Goal: Information Seeking & Learning: Learn about a topic

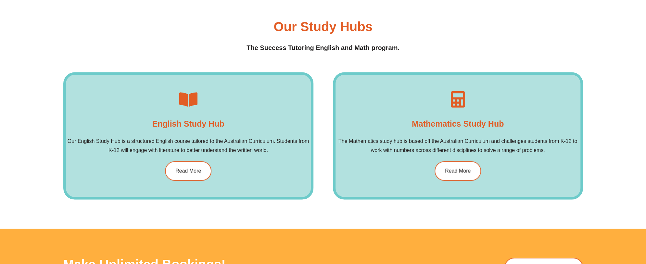
scroll to position [1007, 0]
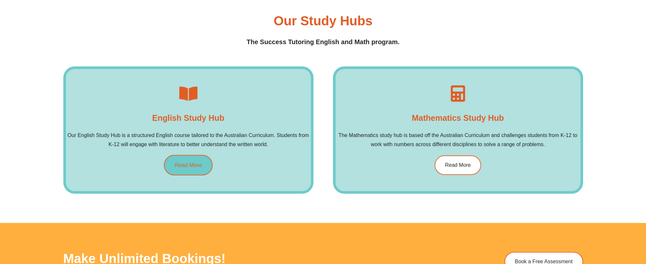
click at [202, 167] on link "Read More" at bounding box center [188, 165] width 49 height 20
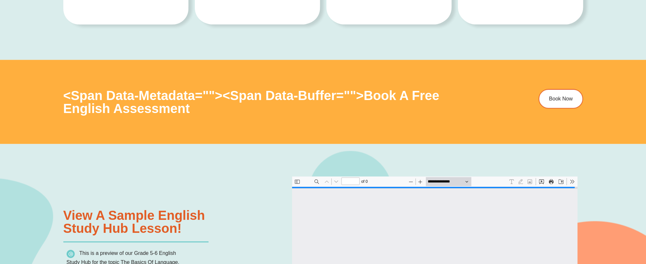
scroll to position [650, 0]
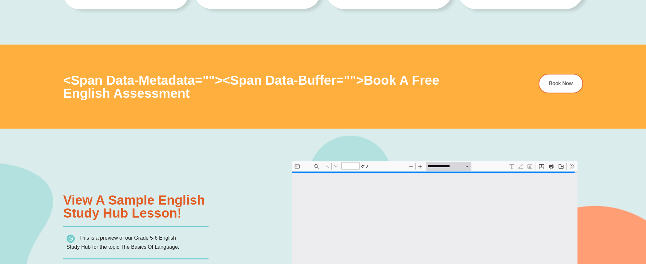
type input "*"
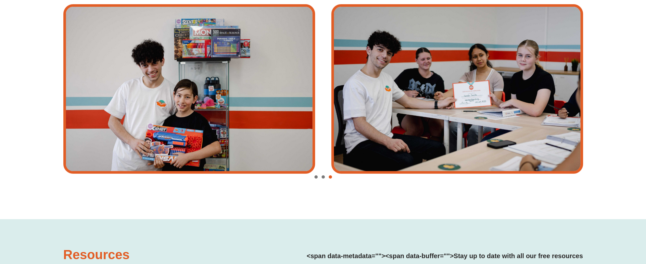
scroll to position [1624, 0]
